Goal: Use online tool/utility: Utilize a website feature to perform a specific function

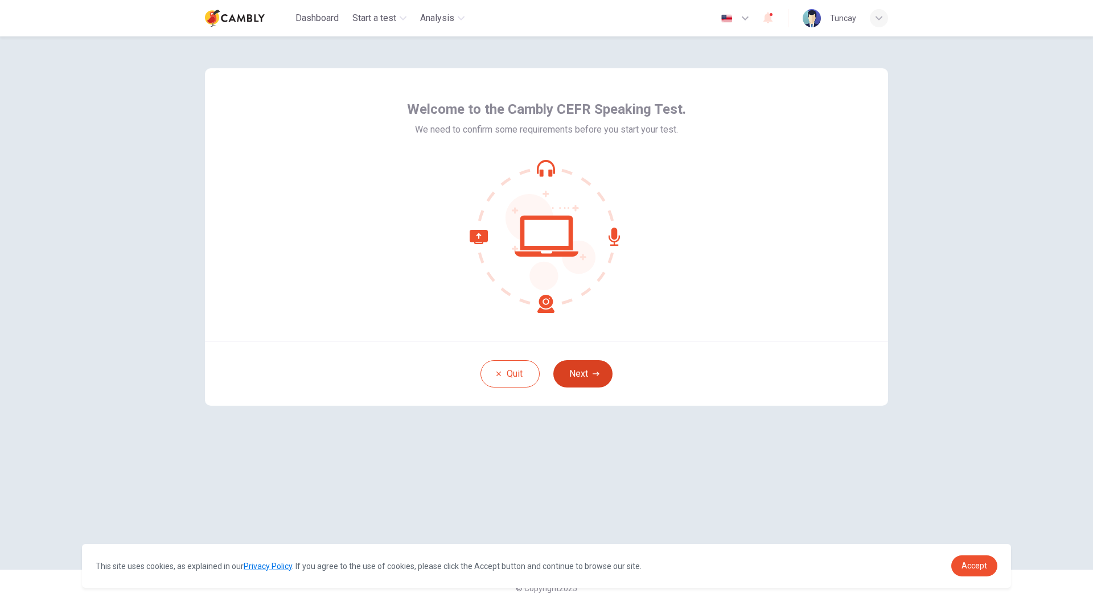
click at [579, 378] on button "Next" at bounding box center [582, 373] width 59 height 27
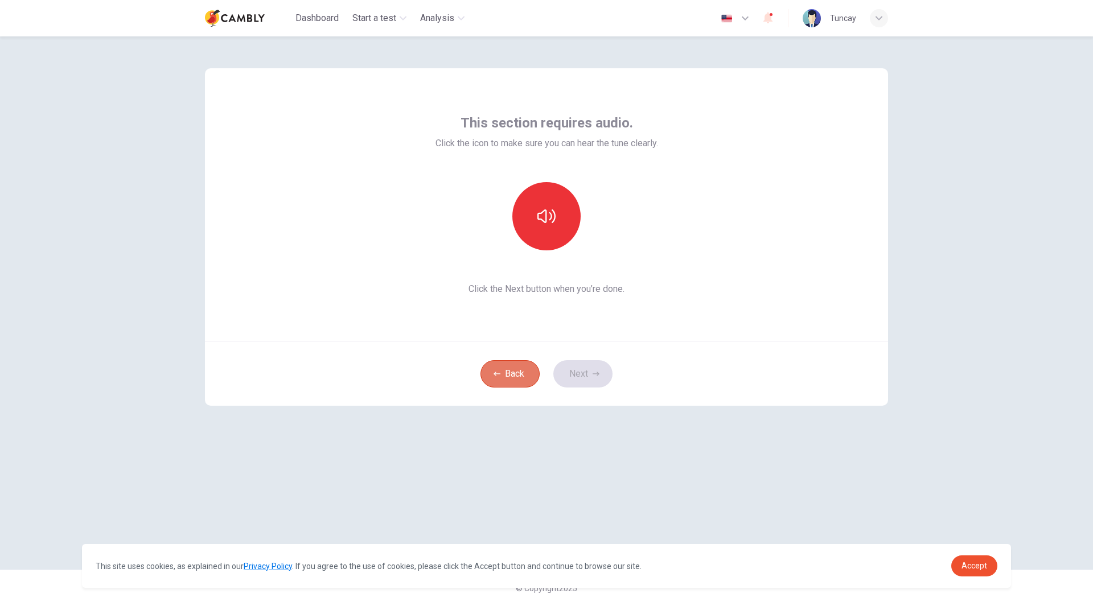
click at [504, 377] on button "Back" at bounding box center [509, 373] width 59 height 27
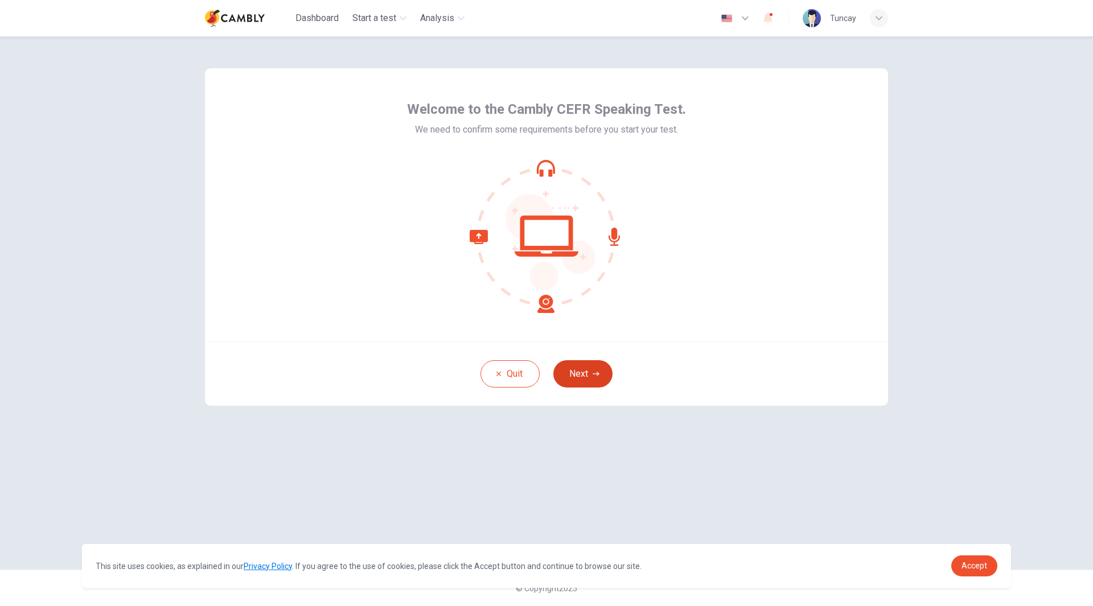
click at [580, 370] on button "Next" at bounding box center [582, 373] width 59 height 27
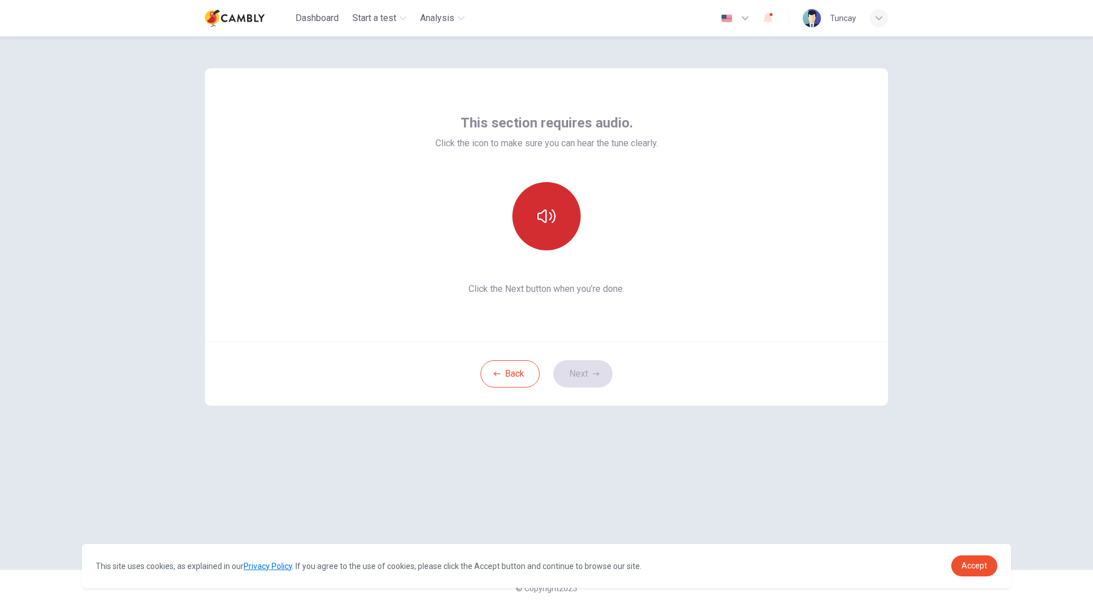
click at [550, 218] on icon "button" at bounding box center [546, 216] width 18 height 18
click at [585, 376] on button "Next" at bounding box center [582, 373] width 59 height 27
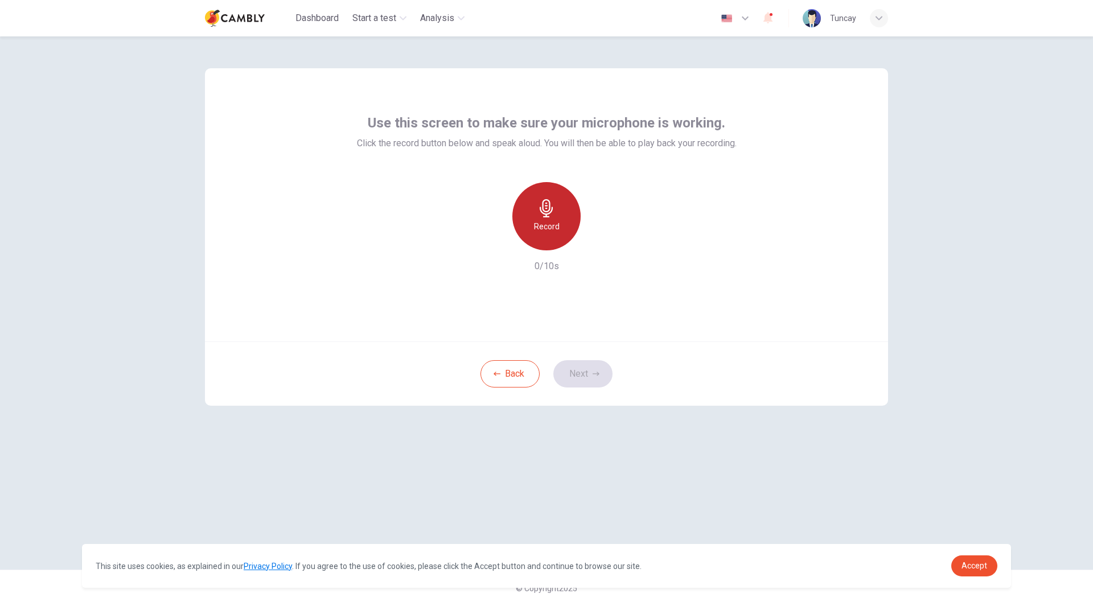
click at [545, 212] on icon "button" at bounding box center [545, 208] width 13 height 18
click at [551, 218] on div "Record" at bounding box center [546, 216] width 68 height 68
click at [591, 379] on button "Next" at bounding box center [582, 373] width 59 height 27
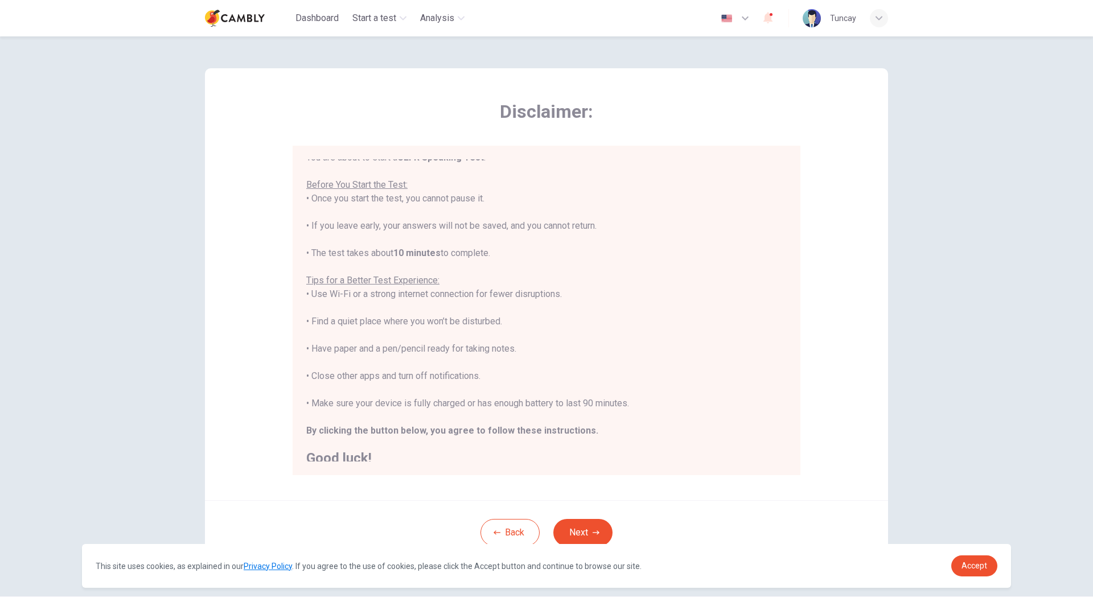
scroll to position [13, 0]
click at [577, 530] on button "Next" at bounding box center [582, 532] width 59 height 27
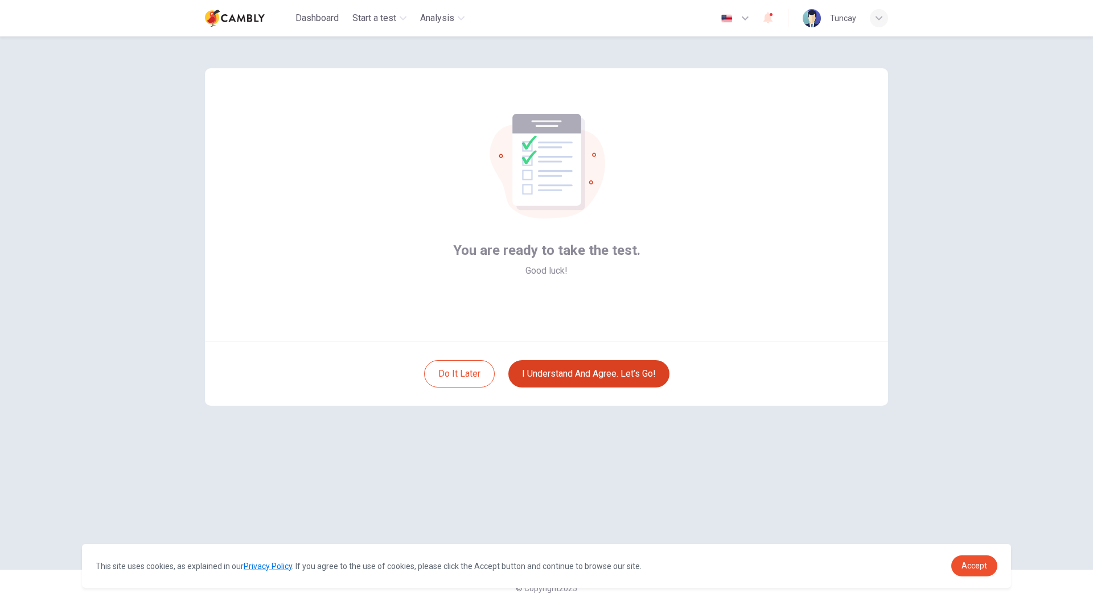
click at [572, 371] on button "I understand and agree. Let’s go!" at bounding box center [588, 373] width 161 height 27
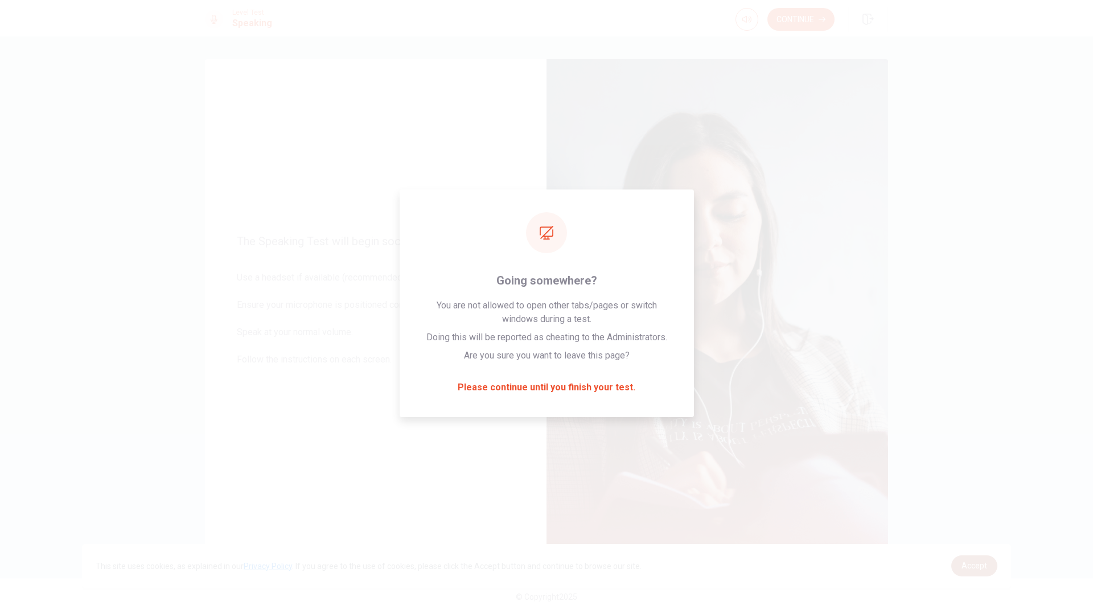
click at [970, 566] on span "Accept" at bounding box center [974, 565] width 26 height 9
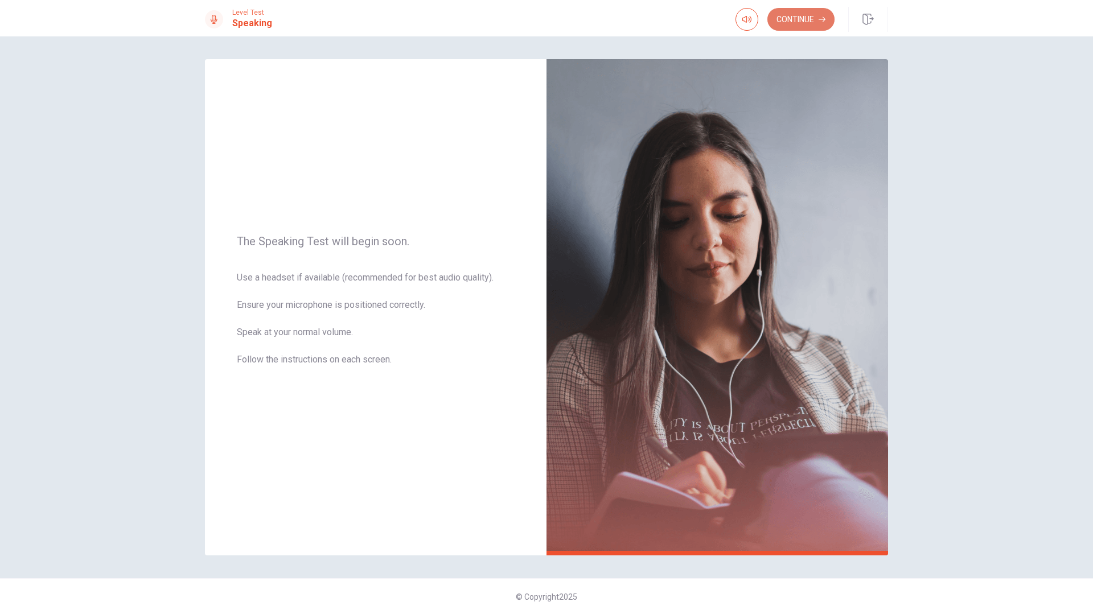
click at [802, 14] on button "Continue" at bounding box center [800, 19] width 67 height 23
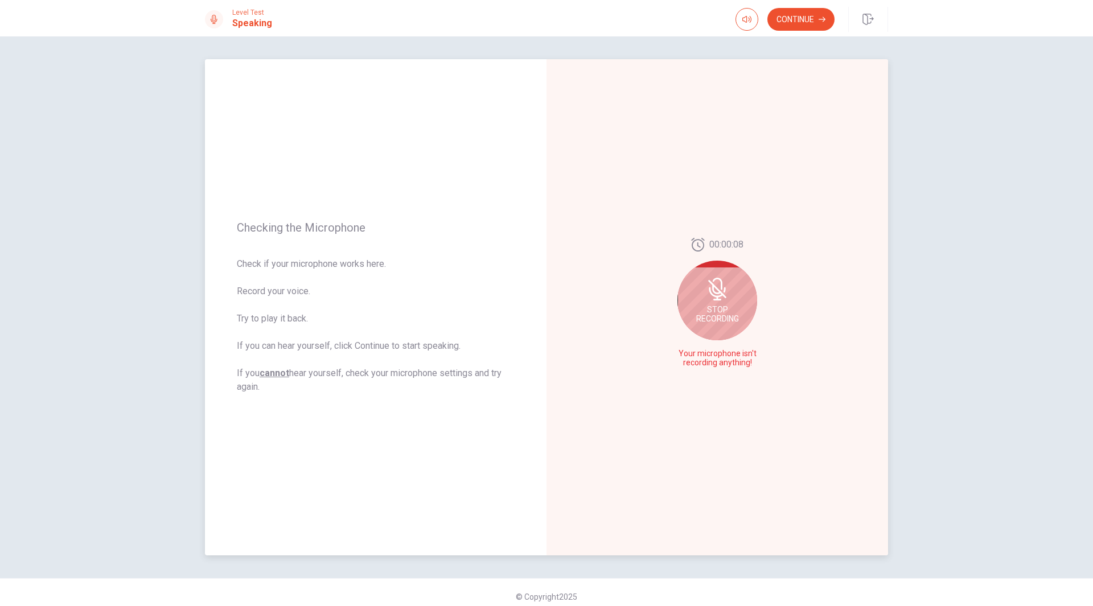
click at [736, 301] on div "Stop Recording" at bounding box center [717, 301] width 80 height 80
click at [727, 364] on icon "Play Audio" at bounding box center [729, 363] width 5 height 7
click at [792, 23] on button "Continue" at bounding box center [800, 19] width 67 height 23
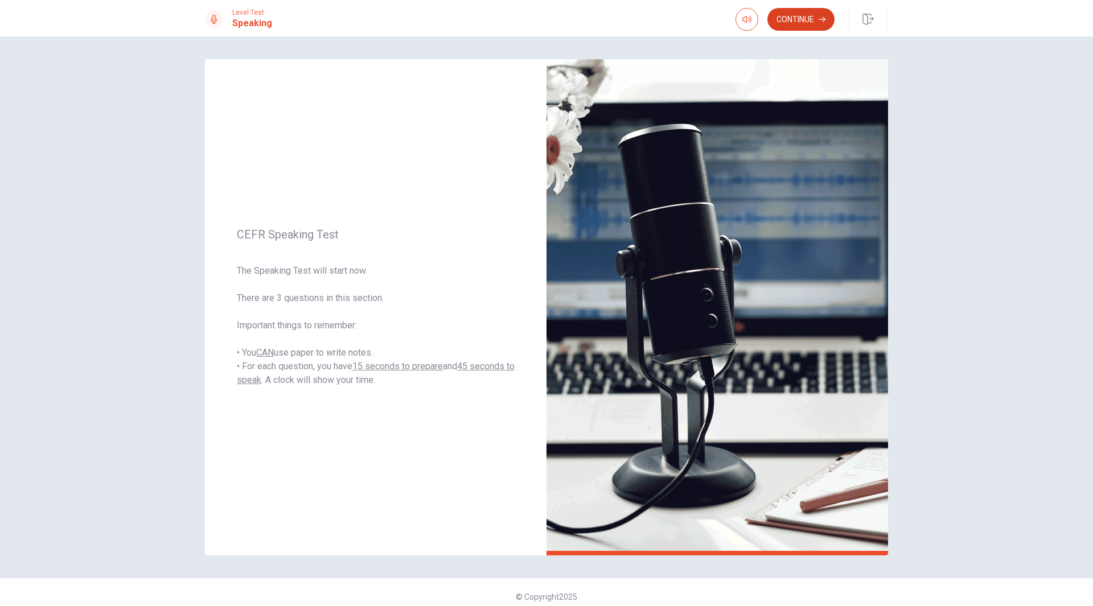
click at [799, 22] on button "Continue" at bounding box center [800, 19] width 67 height 23
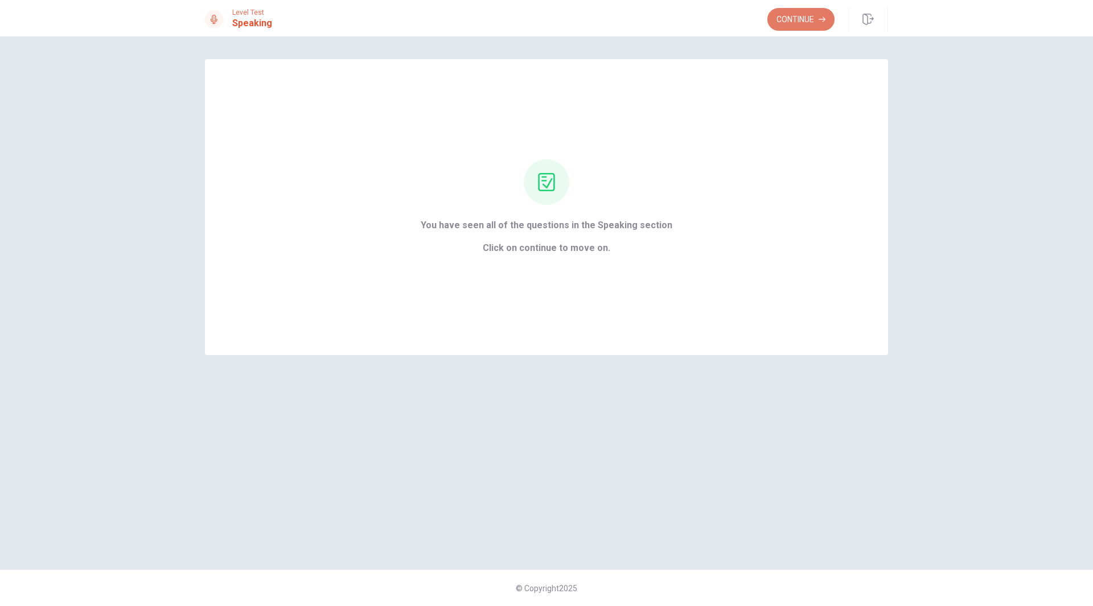
click at [789, 23] on button "Continue" at bounding box center [800, 19] width 67 height 23
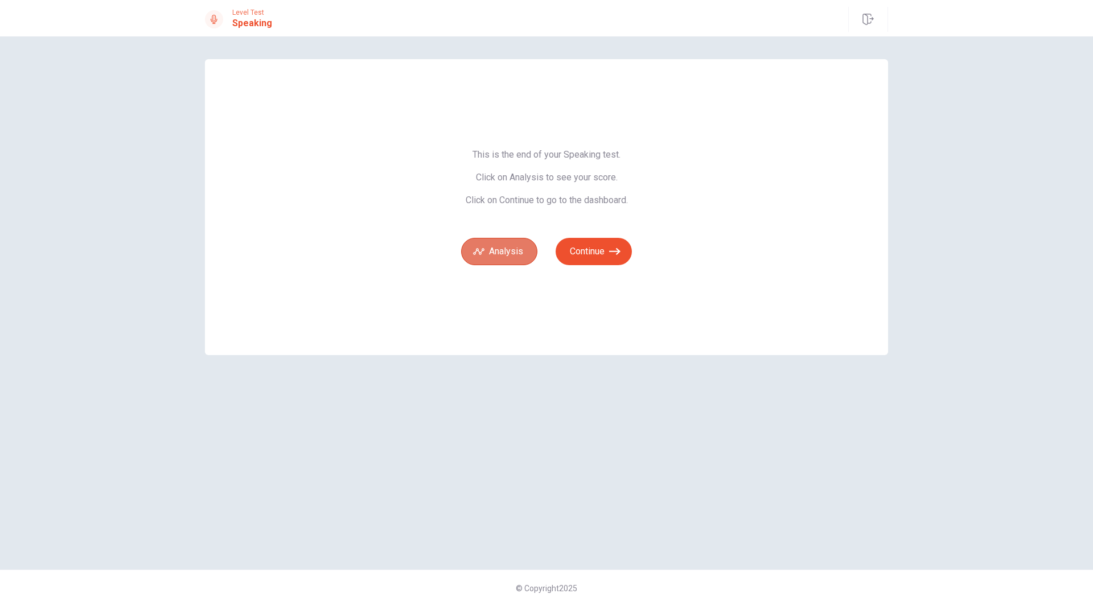
click at [508, 251] on button "Analysis" at bounding box center [499, 251] width 76 height 27
